Goal: Information Seeking & Learning: Learn about a topic

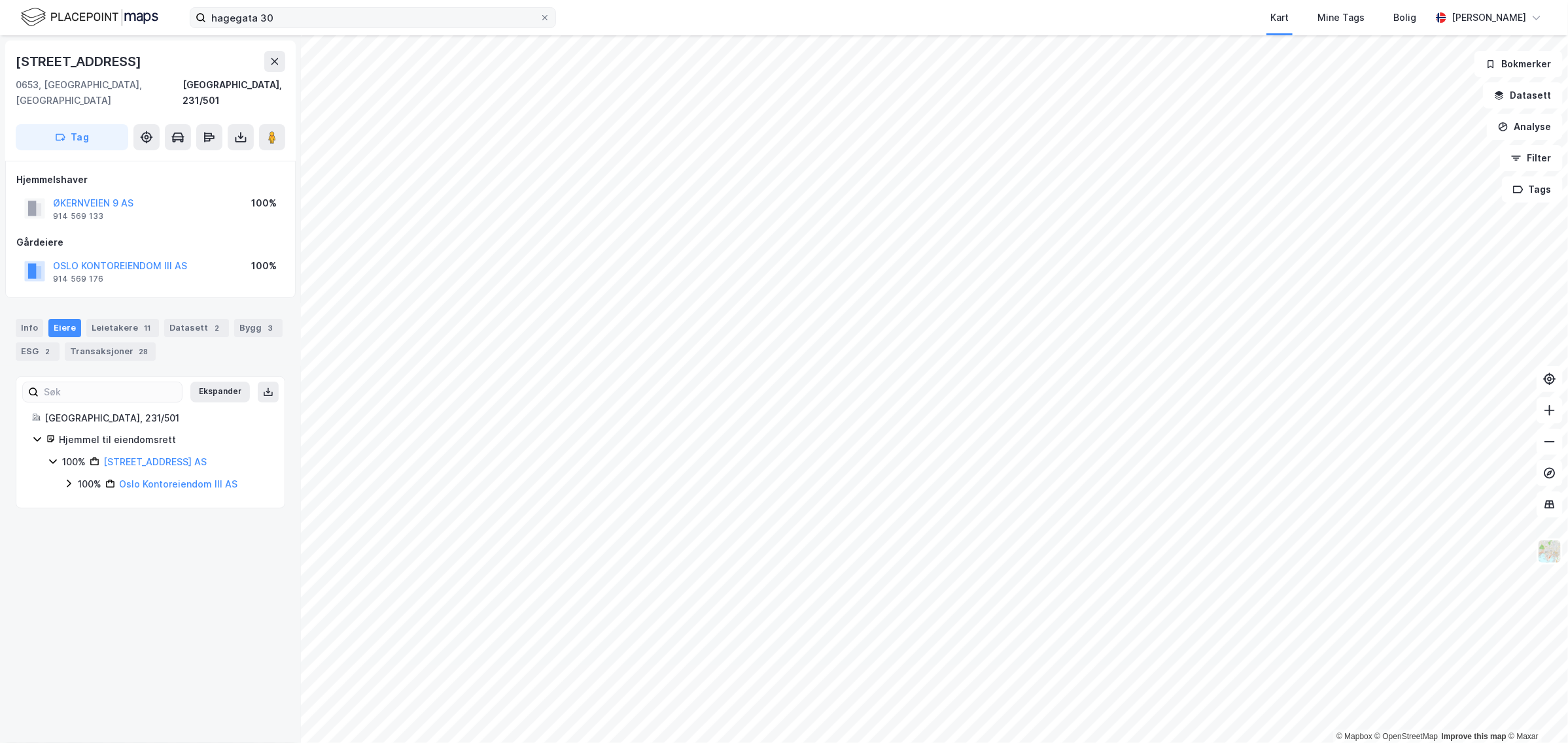
click at [341, 27] on label "hagegata 30" at bounding box center [373, 17] width 366 height 21
click at [341, 27] on input "hagegata 30" at bounding box center [373, 17] width 334 height 19
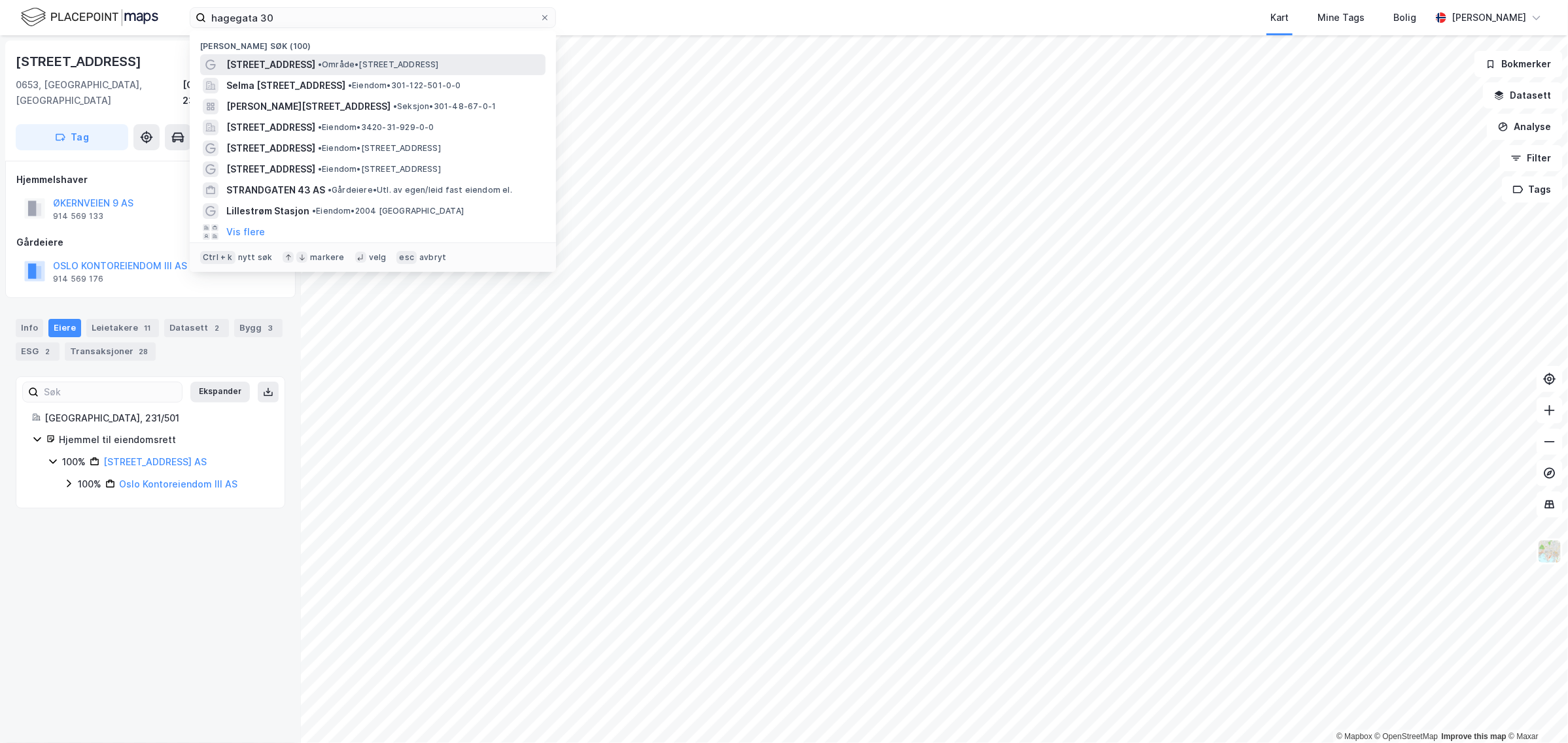
click at [388, 60] on span "• Område • [STREET_ADDRESS]" at bounding box center [377, 65] width 121 height 11
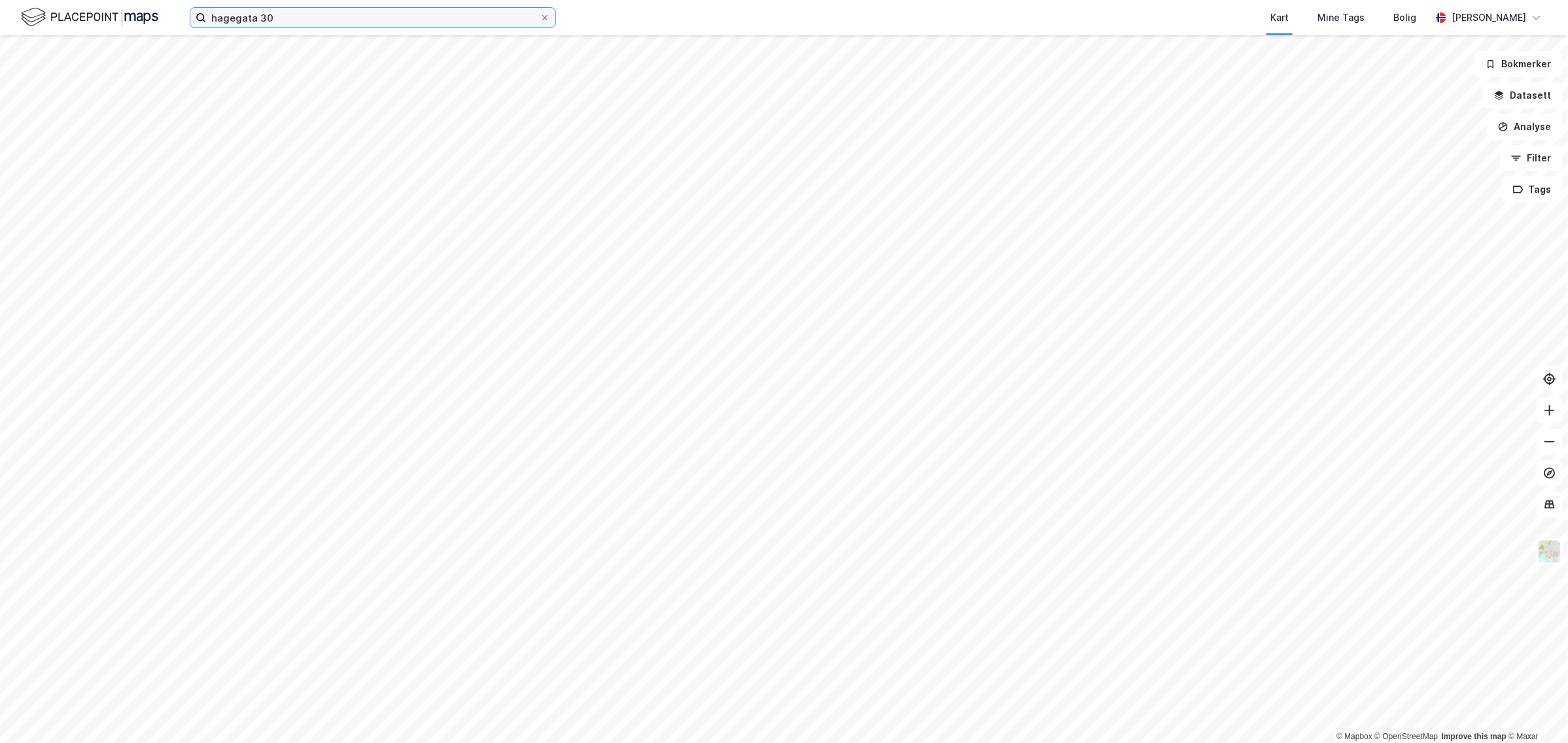
click at [363, 19] on input "hagegata 30" at bounding box center [373, 17] width 334 height 19
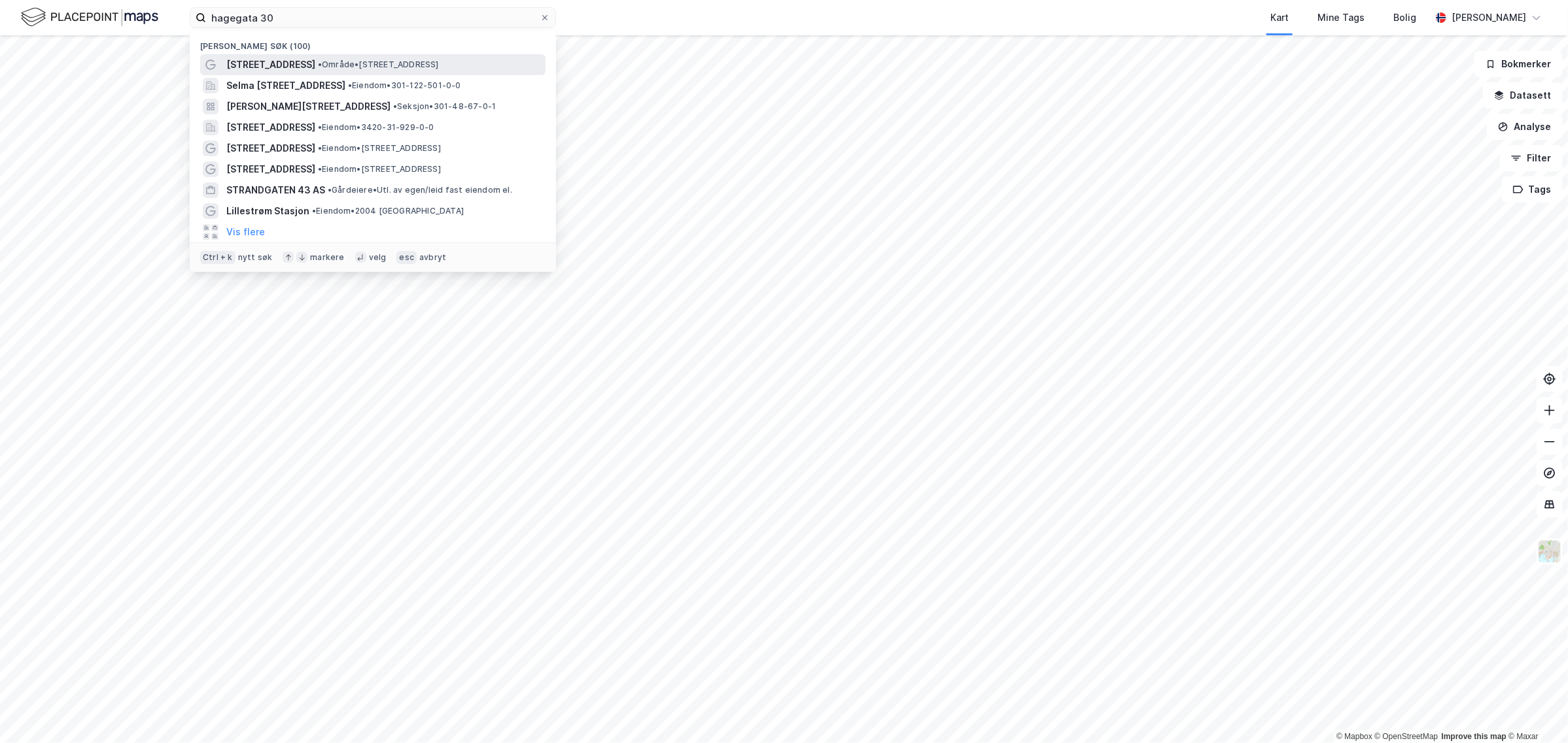
click at [282, 64] on span "[STREET_ADDRESS]" at bounding box center [271, 65] width 89 height 15
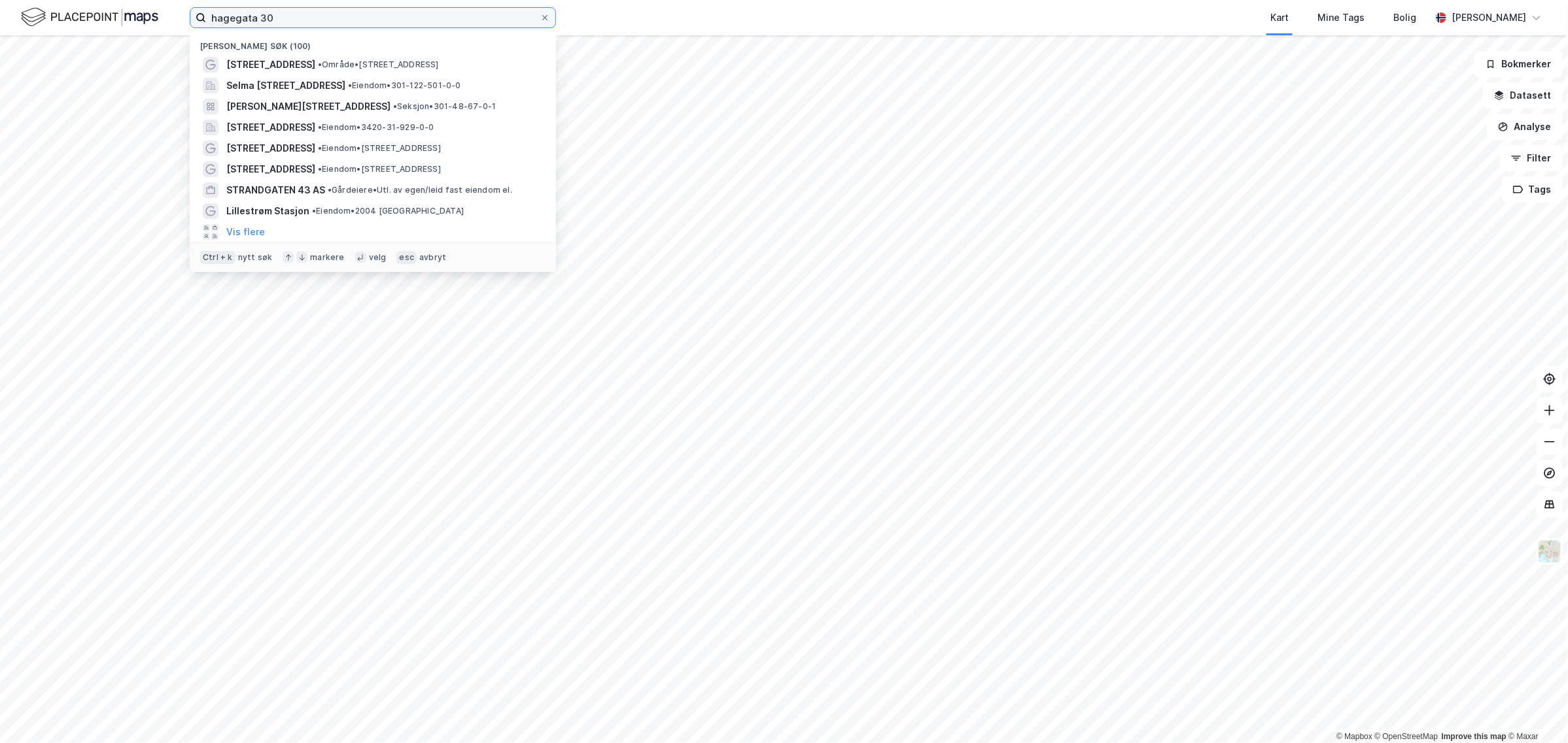
click at [310, 21] on input "hagegata 30" at bounding box center [373, 17] width 334 height 19
click at [252, 230] on button "Vis flere" at bounding box center [246, 232] width 39 height 15
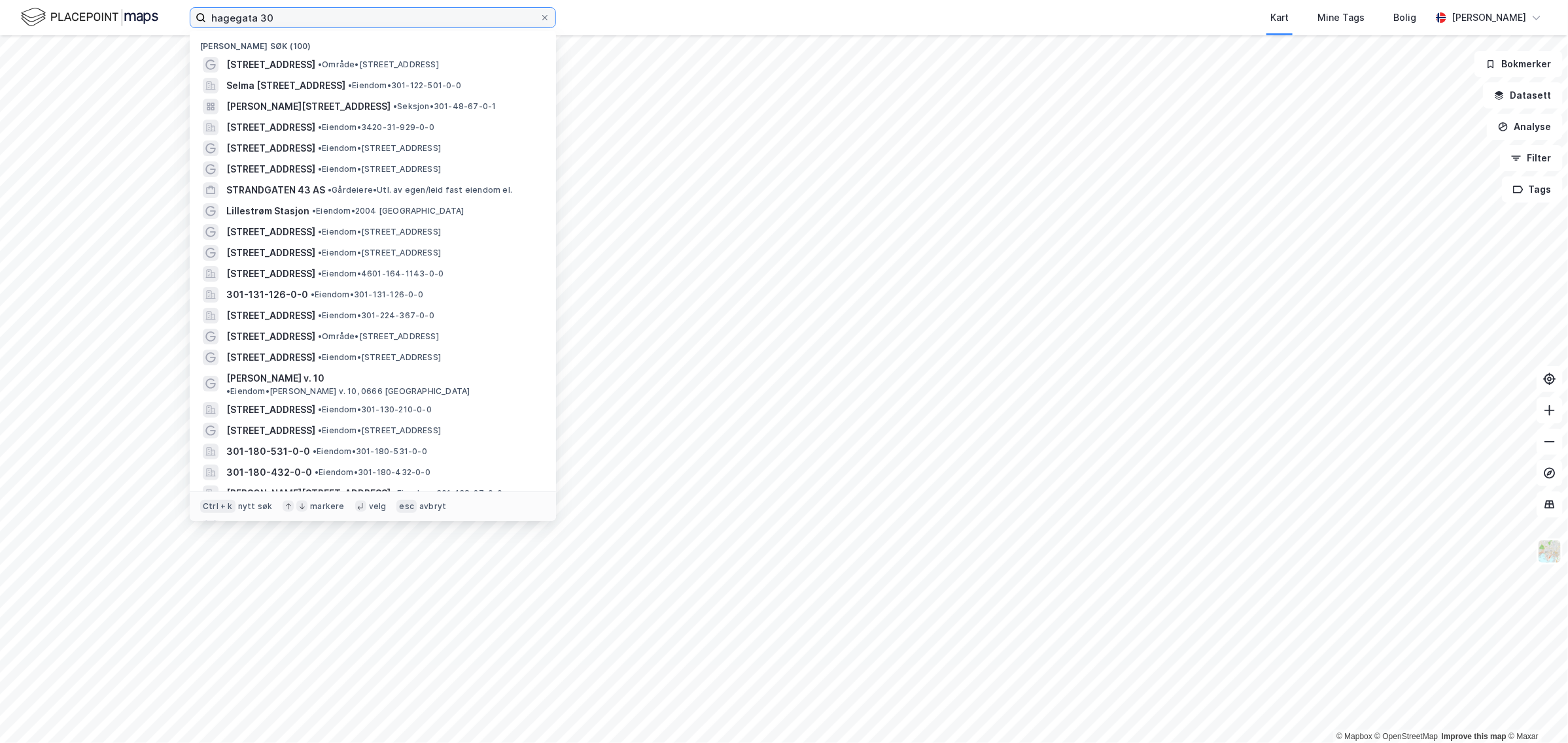
click at [289, 21] on input "hagegata 30" at bounding box center [373, 17] width 334 height 19
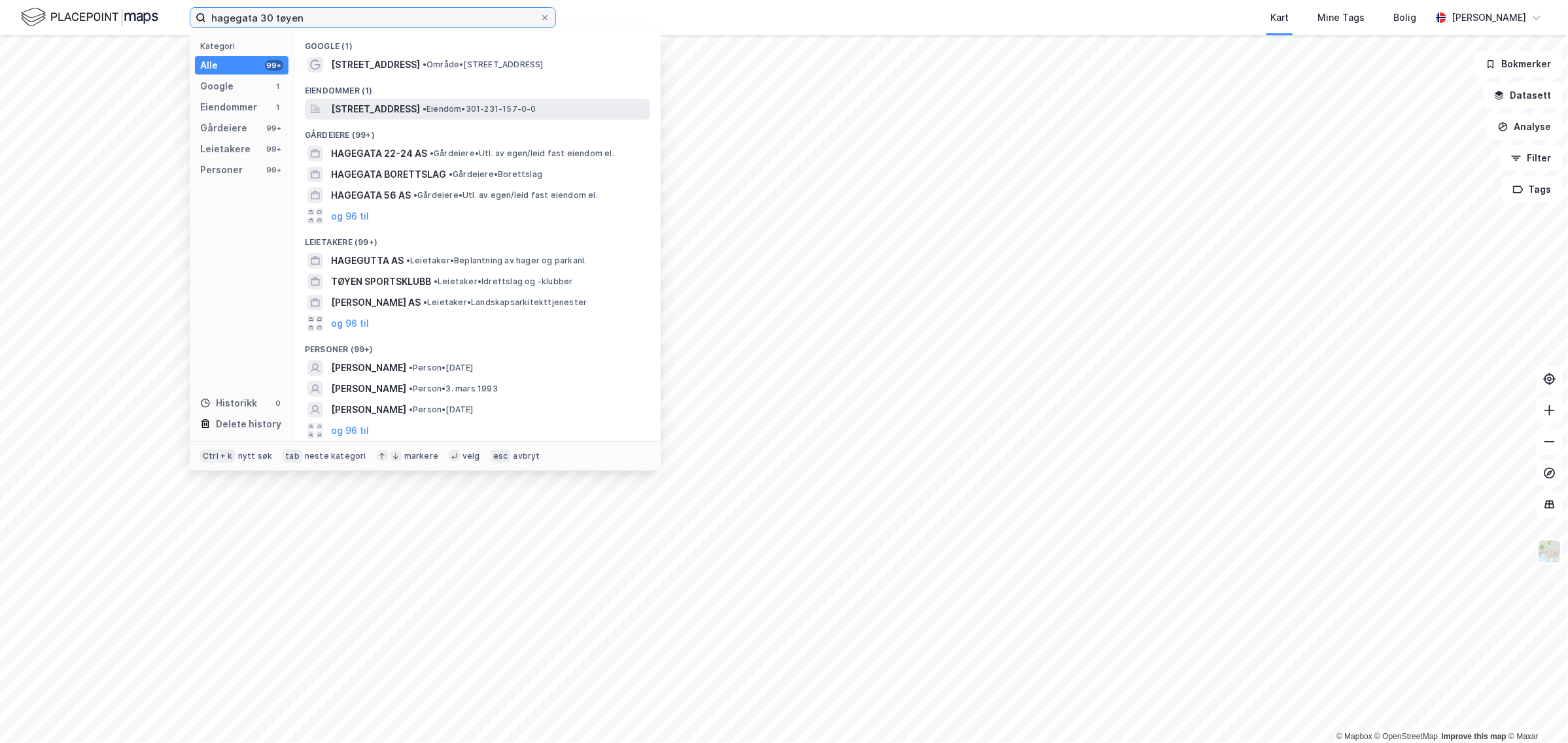
type input "hagegata 30 tøyen"
click at [414, 104] on span "[STREET_ADDRESS]" at bounding box center [376, 109] width 89 height 15
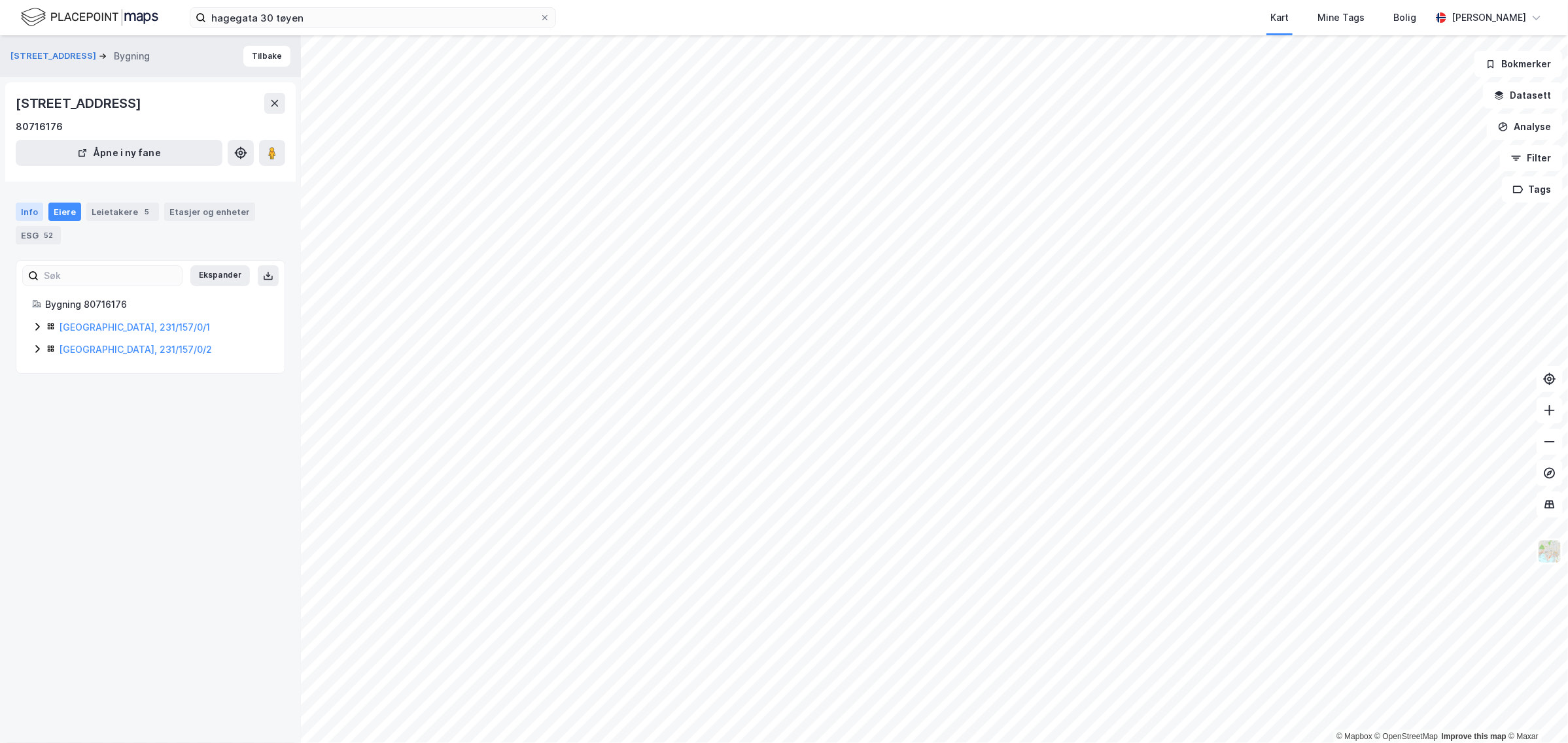
click at [27, 215] on div "Info" at bounding box center [29, 212] width 27 height 18
